Goal: Information Seeking & Learning: Learn about a topic

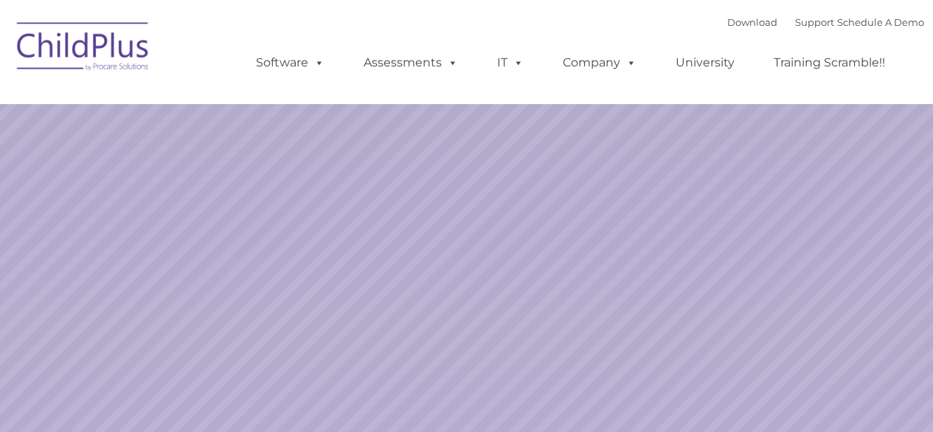
select select "MEDIUM"
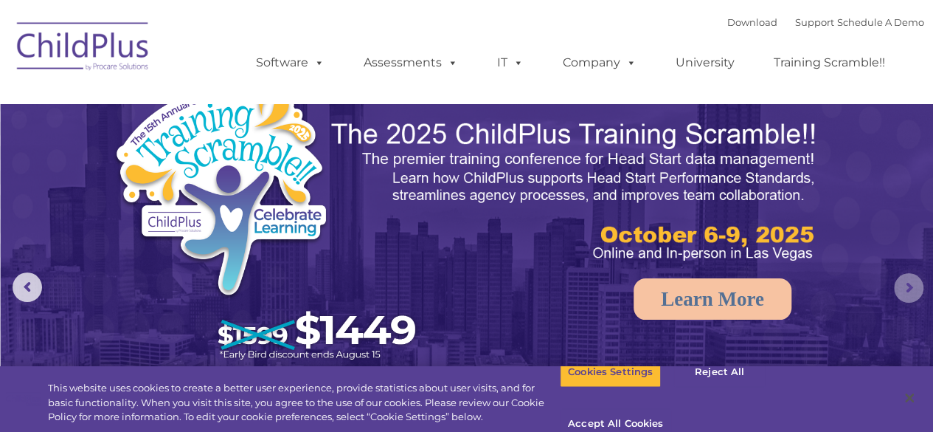
click at [908, 294] on rs-arrow at bounding box center [909, 288] width 30 height 30
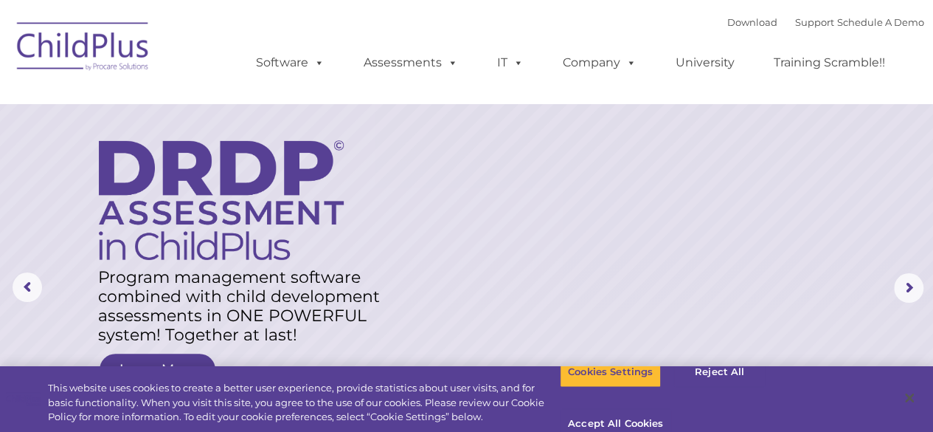
click at [108, 48] on img at bounding box center [84, 49] width 148 height 74
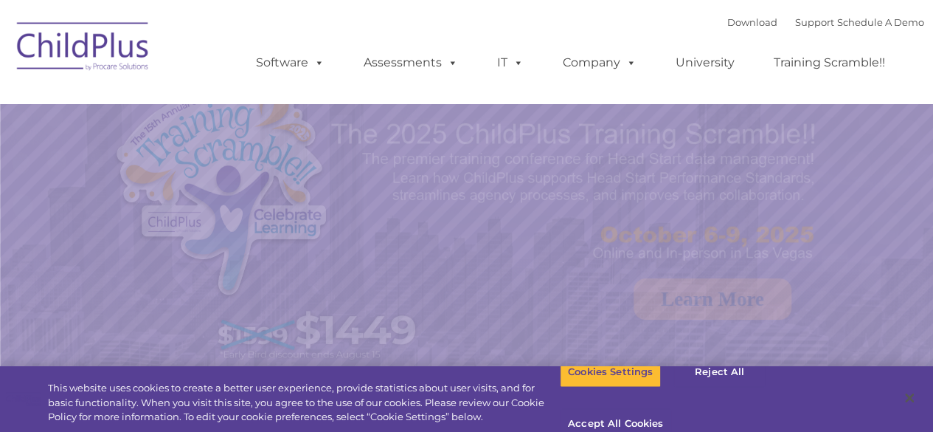
select select "MEDIUM"
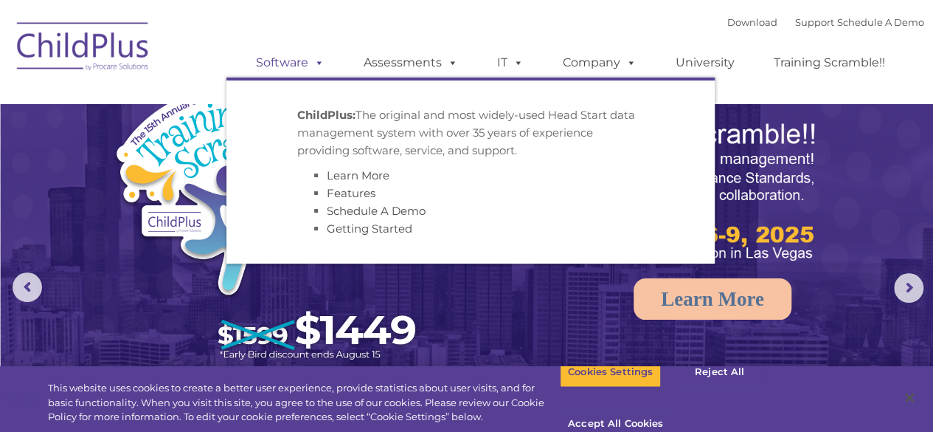
click at [317, 64] on span at bounding box center [316, 62] width 16 height 14
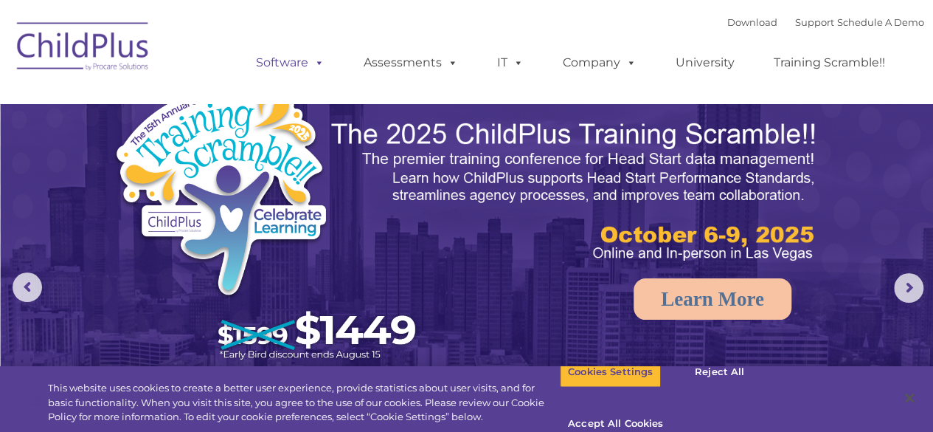
click at [317, 64] on span at bounding box center [316, 62] width 16 height 14
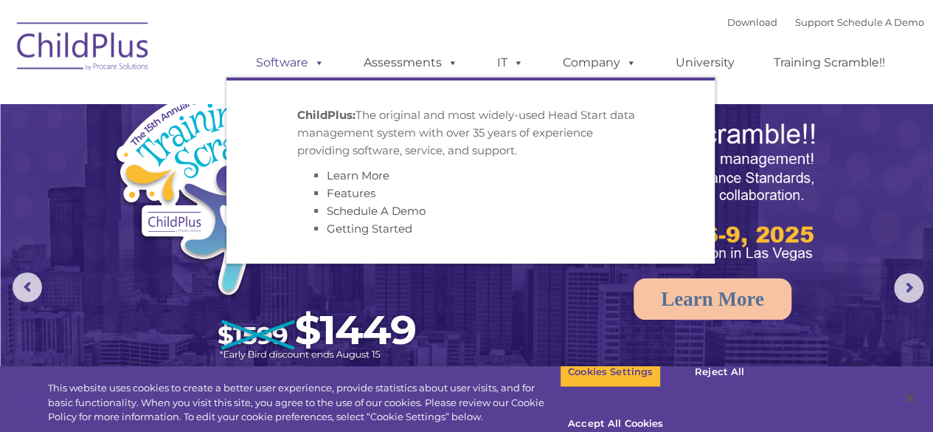
click at [297, 64] on link "Software" at bounding box center [290, 63] width 98 height 30
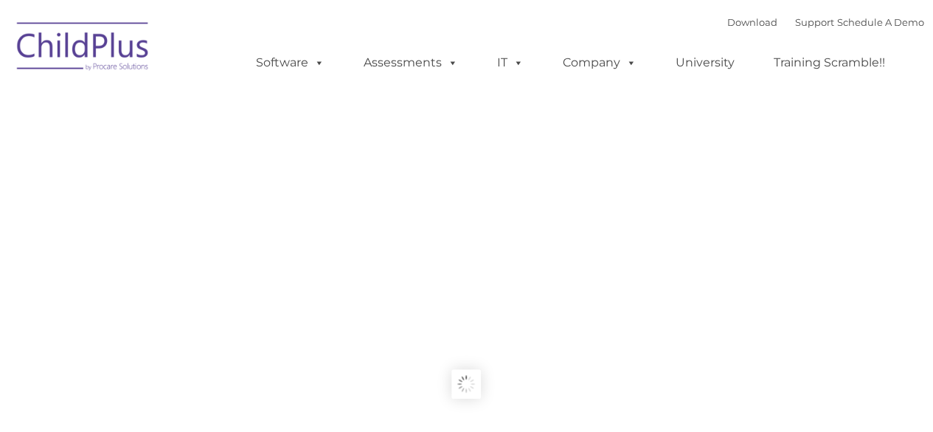
type input ""
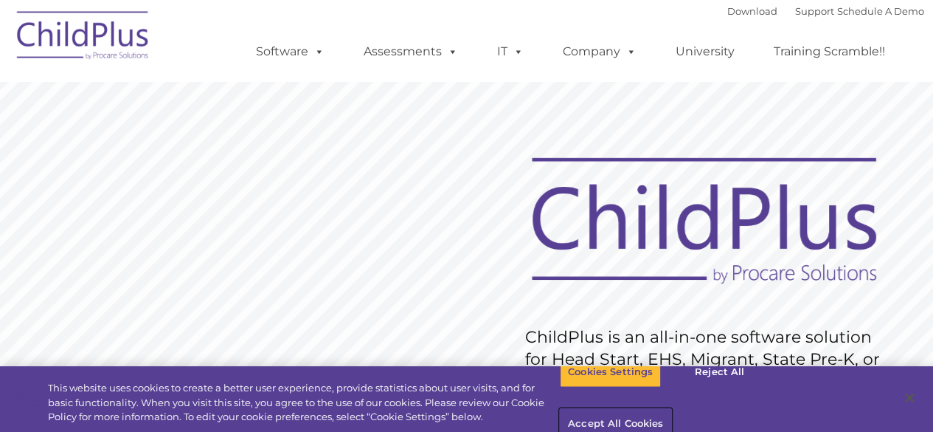
click at [671, 409] on button "Accept All Cookies" at bounding box center [615, 424] width 111 height 31
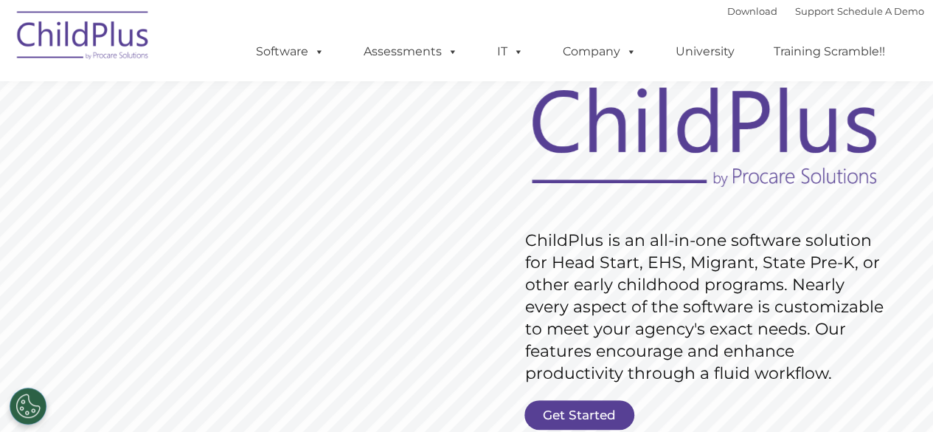
scroll to position [96, 0]
click at [612, 412] on link "Get Started" at bounding box center [580, 416] width 110 height 30
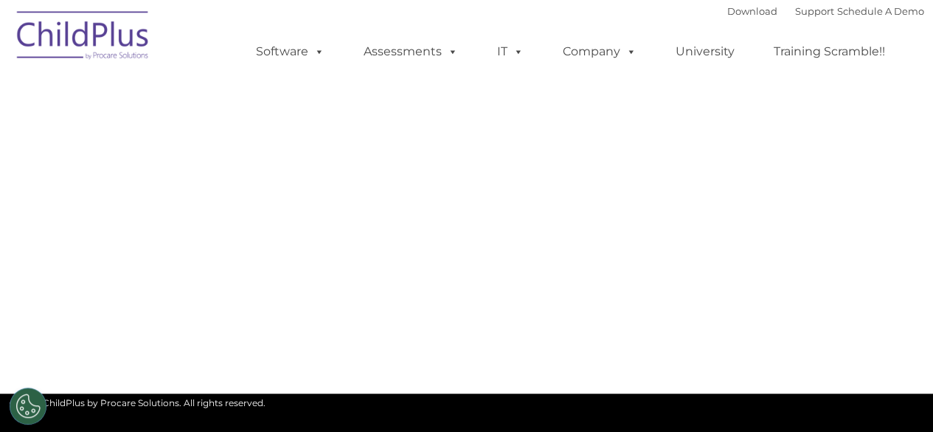
select select "MEDIUM"
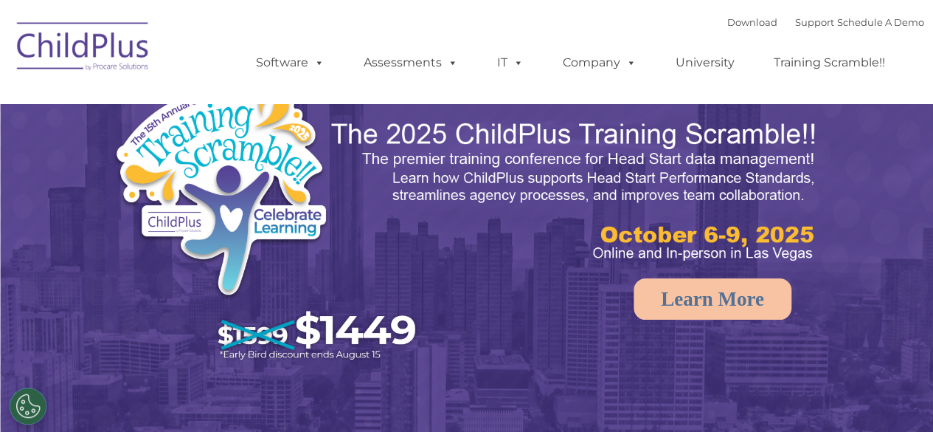
select select "MEDIUM"
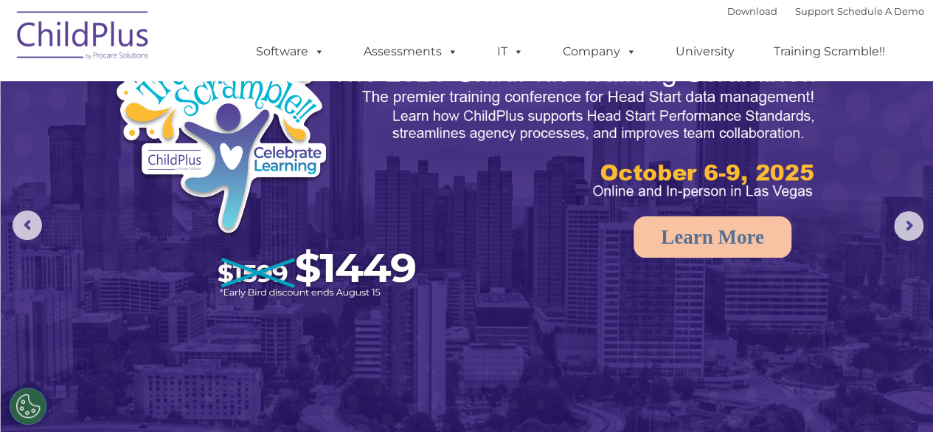
scroll to position [76, 0]
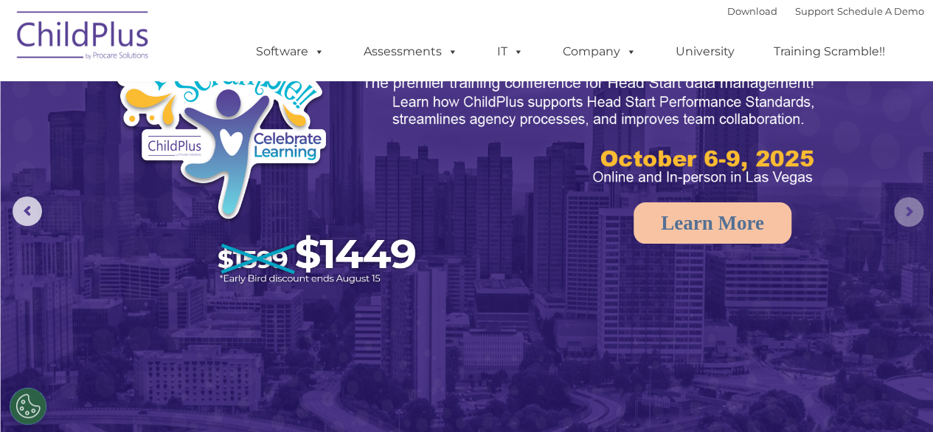
click at [903, 219] on rs-arrow at bounding box center [909, 212] width 30 height 30
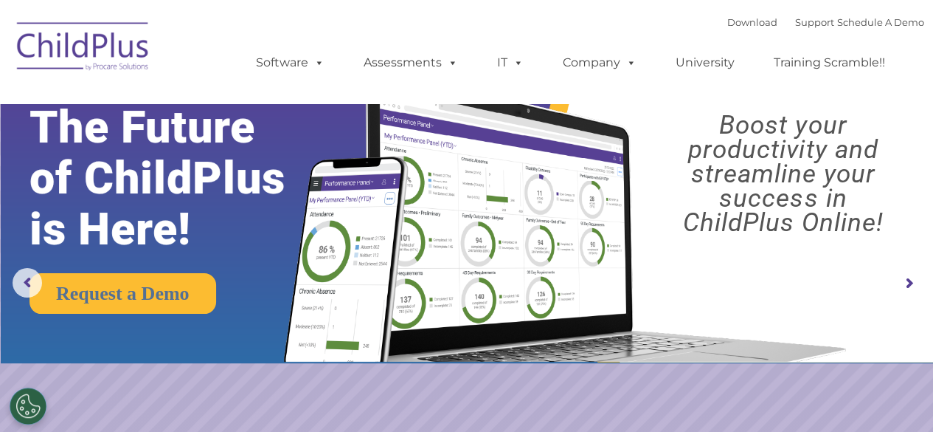
scroll to position [4, 0]
click at [910, 282] on rs-arrow at bounding box center [909, 284] width 30 height 30
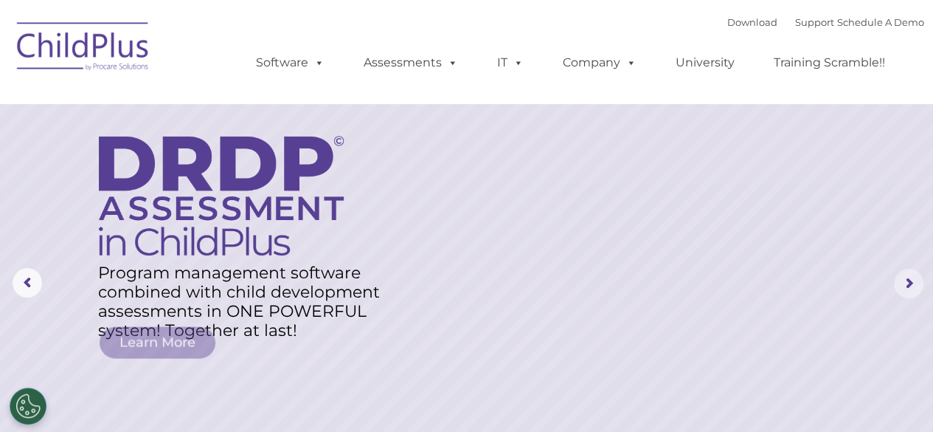
click at [906, 283] on rs-arrow at bounding box center [909, 284] width 30 height 30
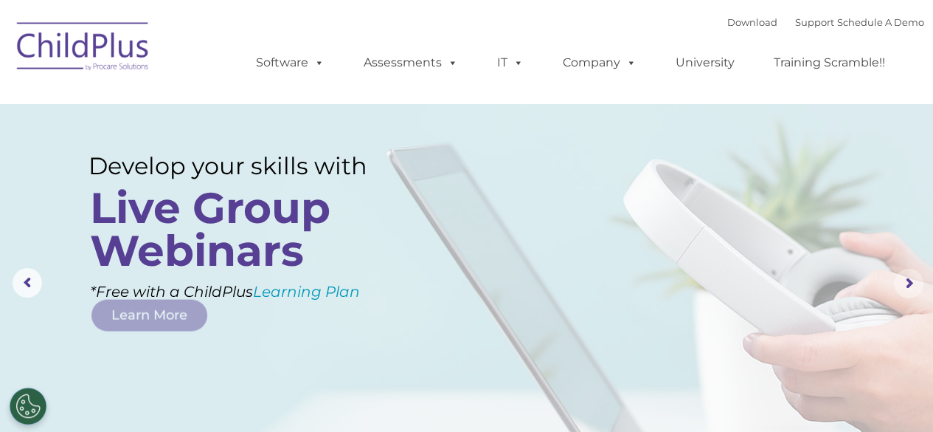
click at [906, 283] on rs-arrow at bounding box center [909, 284] width 30 height 30
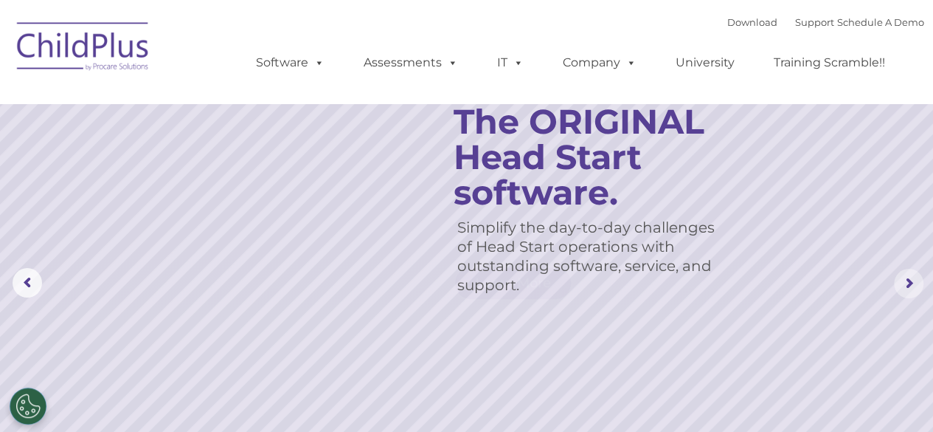
click at [906, 283] on rs-arrow at bounding box center [909, 284] width 30 height 30
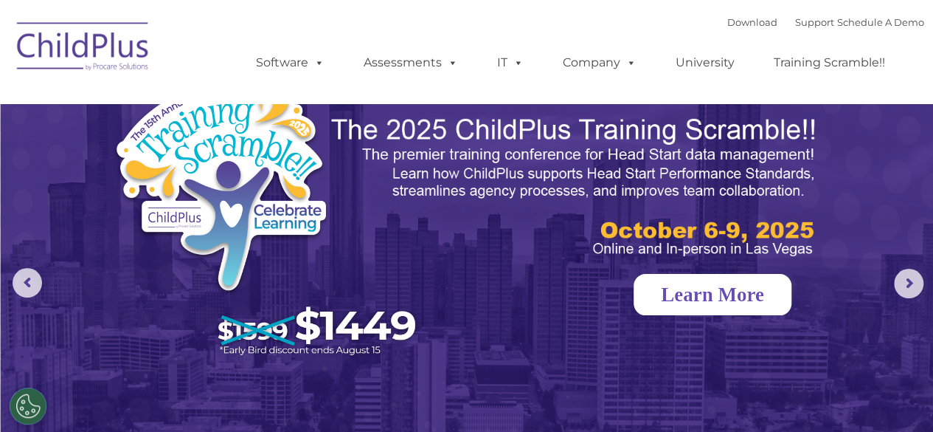
scroll to position [0, 0]
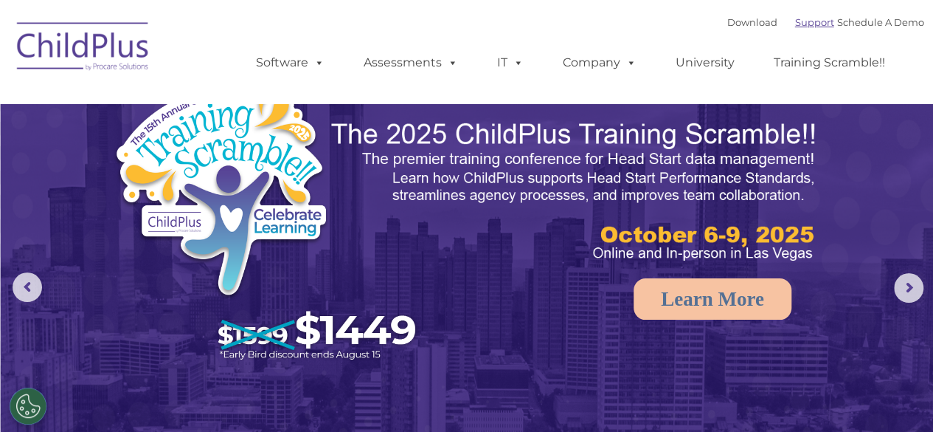
click at [806, 27] on link "Support" at bounding box center [814, 22] width 39 height 12
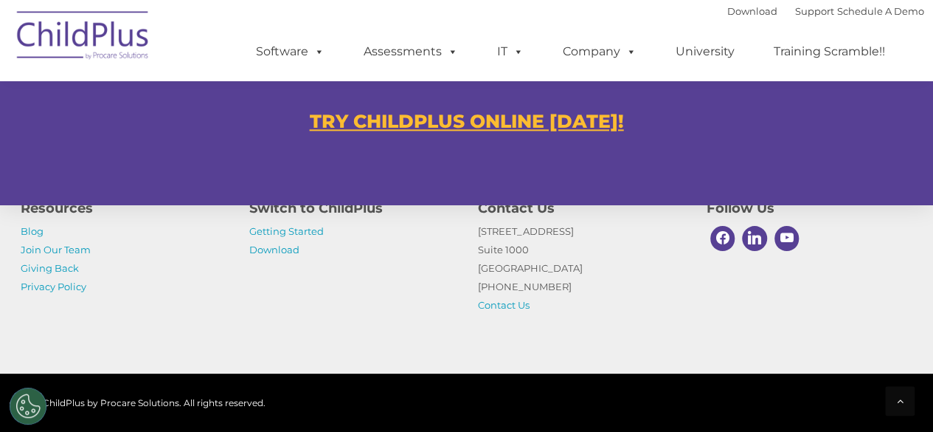
scroll to position [927, 0]
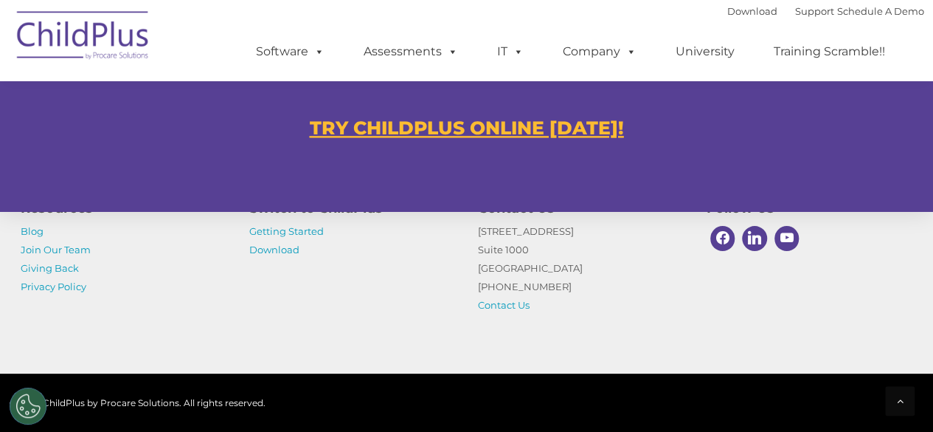
click at [441, 135] on u "TRY CHILDPLUS ONLINE [DATE]!" at bounding box center [467, 128] width 314 height 22
